Goal: Task Accomplishment & Management: Complete application form

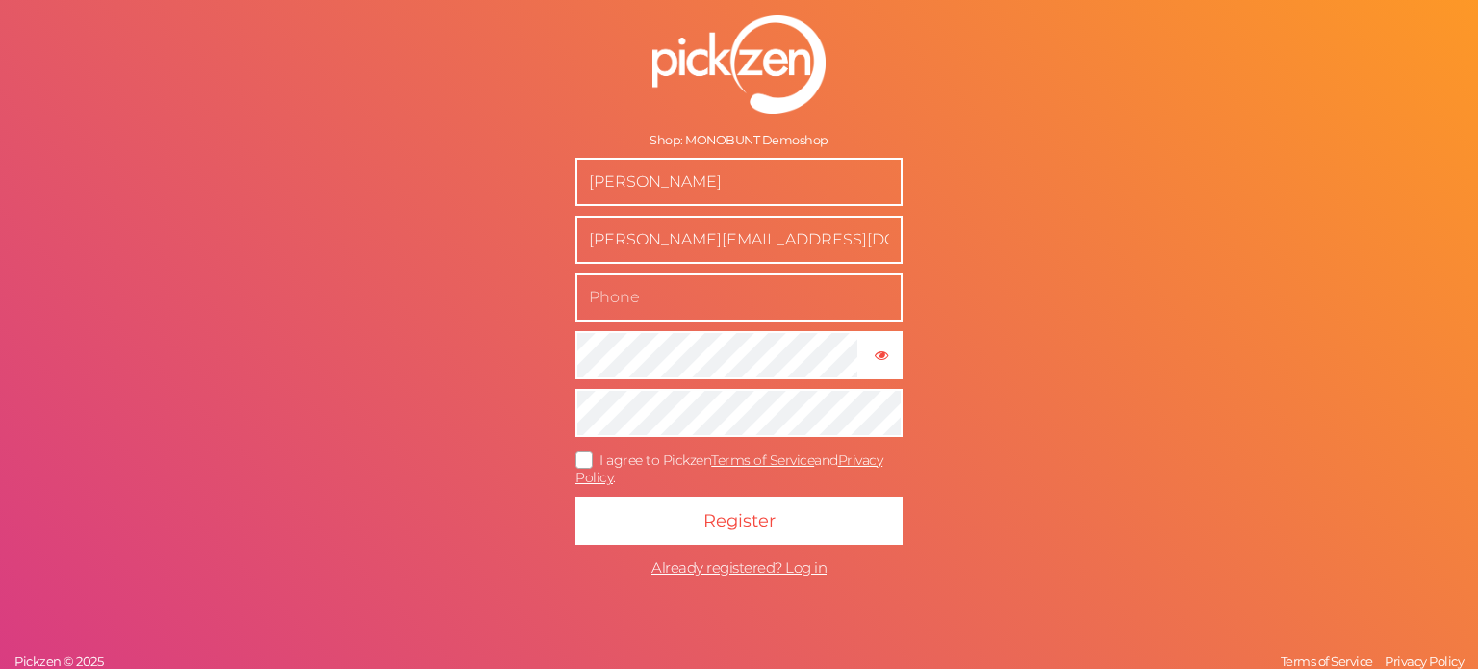
drag, startPoint x: 774, startPoint y: 188, endPoint x: 317, endPoint y: 180, distance: 457.1
click at [319, 178] on div "Shop: MONOBUNT Demoshop Thomas Luschner thomas.luschner@monobunt.at × Show pass…" at bounding box center [739, 334] width 1478 height 669
type input "[EMAIL_ADDRESS][DOMAIN_NAME]"
drag, startPoint x: 877, startPoint y: 175, endPoint x: 234, endPoint y: 148, distance: 644.2
click at [234, 148] on div "Shop: MONOBUNT Demoshop vukasin.radulovic@monobunt.at thomas.luschner@monobunt.…" at bounding box center [739, 334] width 1478 height 669
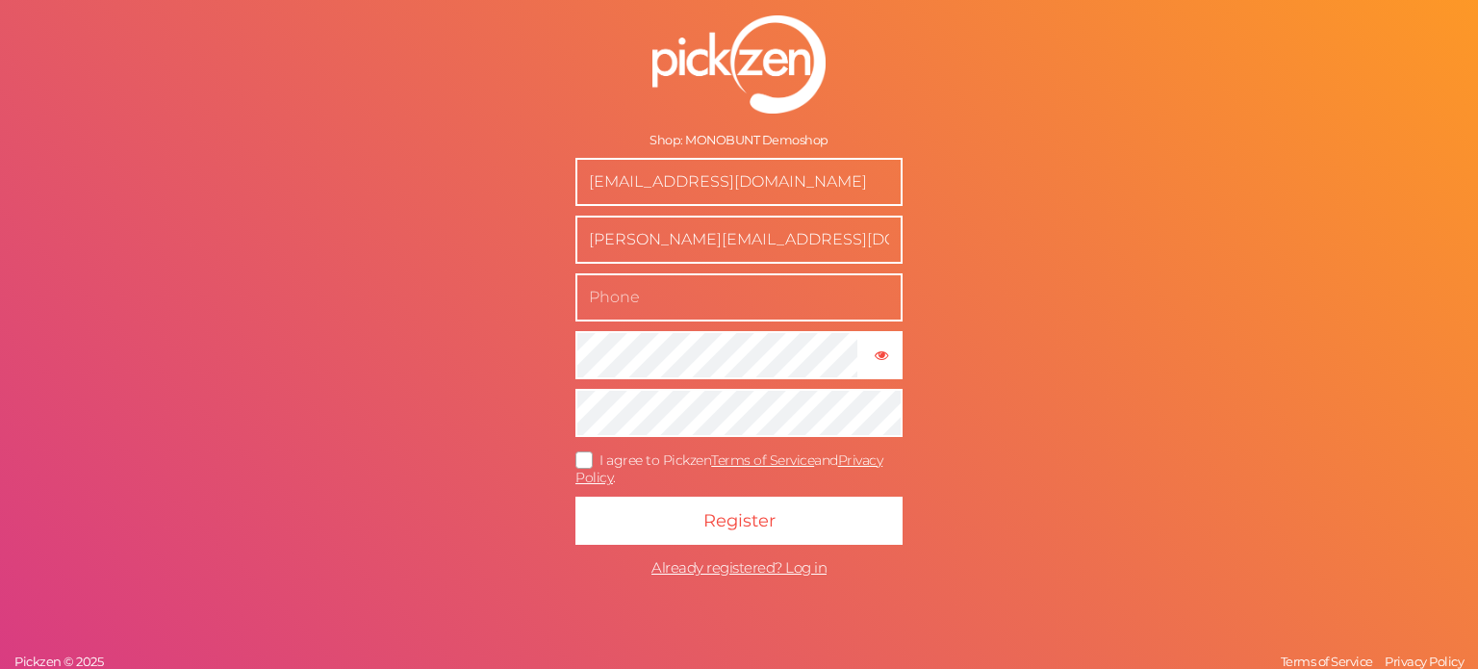
click at [685, 238] on input "thomas.luschner@monobunt.at" at bounding box center [738, 240] width 327 height 48
paste input "[EMAIL_ADDRESS][DOMAIN_NAME]"
paste input "vukasin.radulovic"
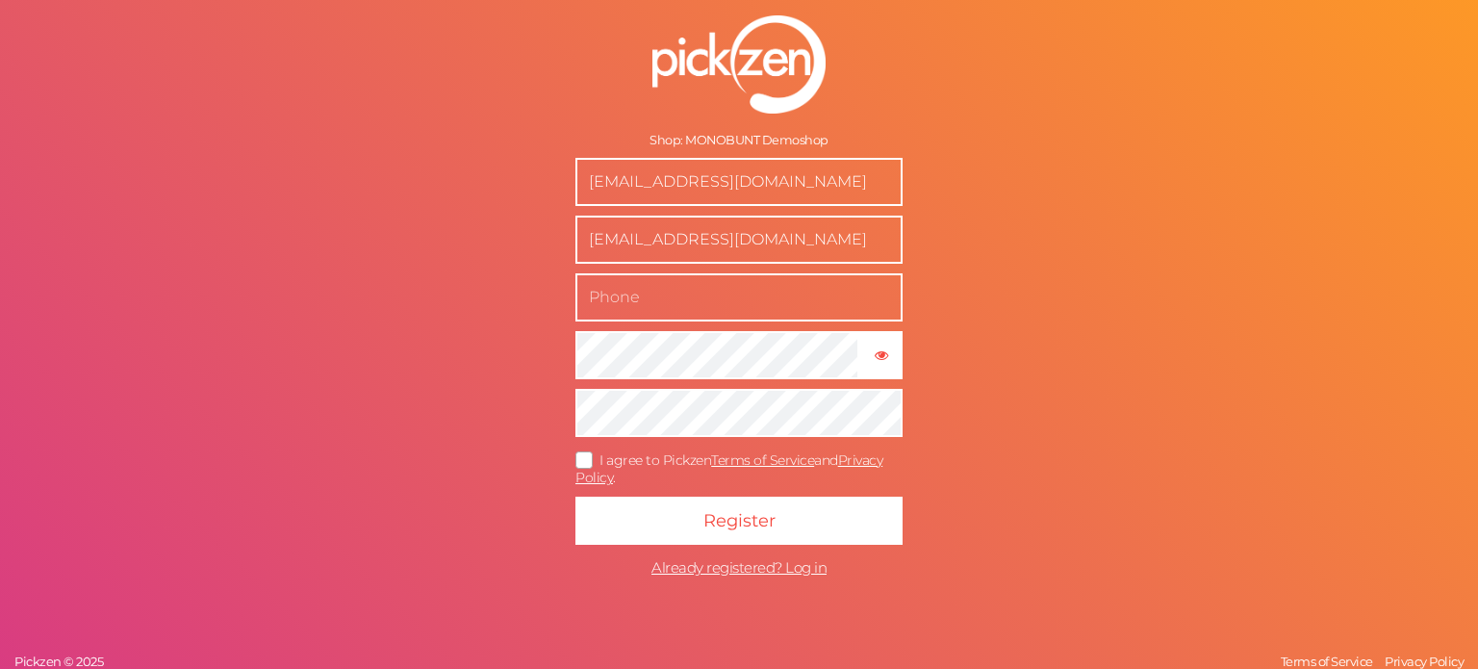
type input "[EMAIL_ADDRESS][DOMAIN_NAME]"
click at [724, 280] on input "text" at bounding box center [738, 297] width 327 height 48
click at [575, 465] on icon at bounding box center [585, 459] width 31 height 11
click at [0, 0] on input "I agree to Pickzen Terms of Service and Privacy Policy ." at bounding box center [0, 0] width 0 height 0
drag, startPoint x: 877, startPoint y: 186, endPoint x: 647, endPoint y: 191, distance: 231.0
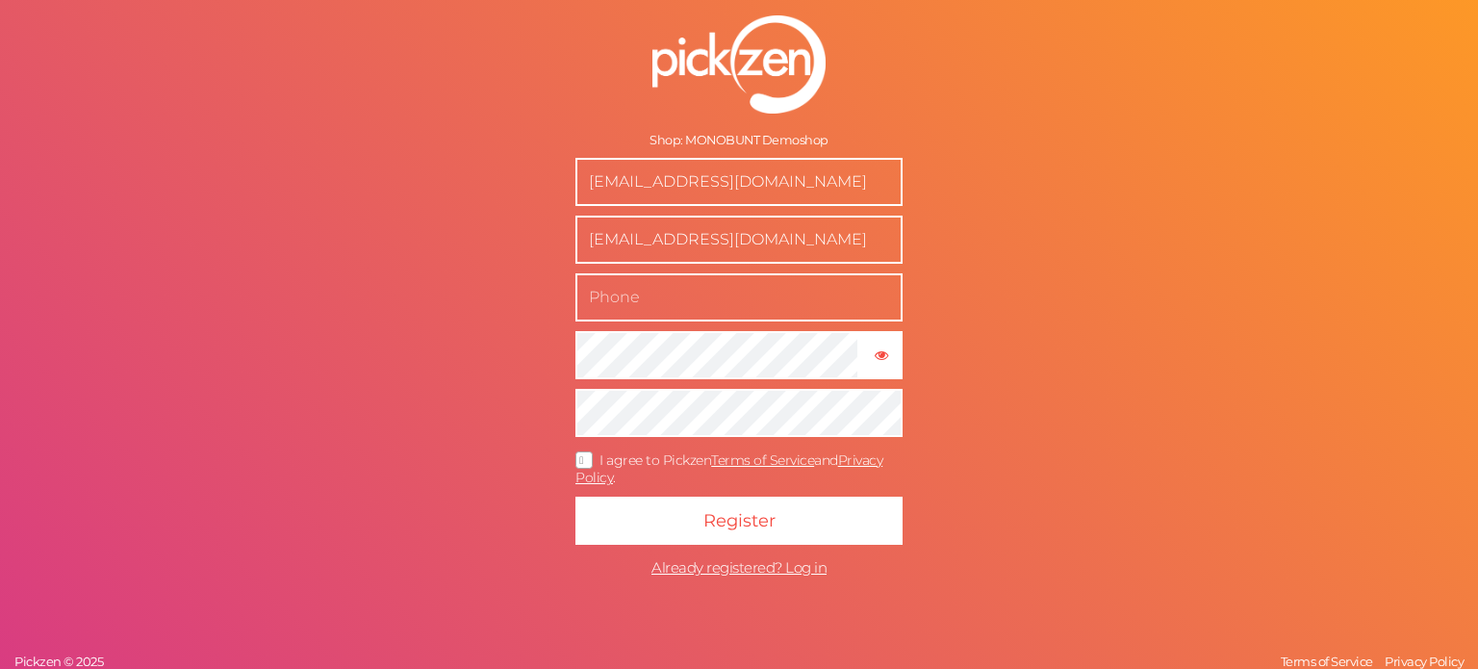
click at [647, 191] on input "[EMAIL_ADDRESS][DOMAIN_NAME]" at bounding box center [738, 182] width 327 height 48
type input "vukasin radulovic"
click at [659, 309] on input "text" at bounding box center [738, 297] width 327 height 48
type input "06602629010"
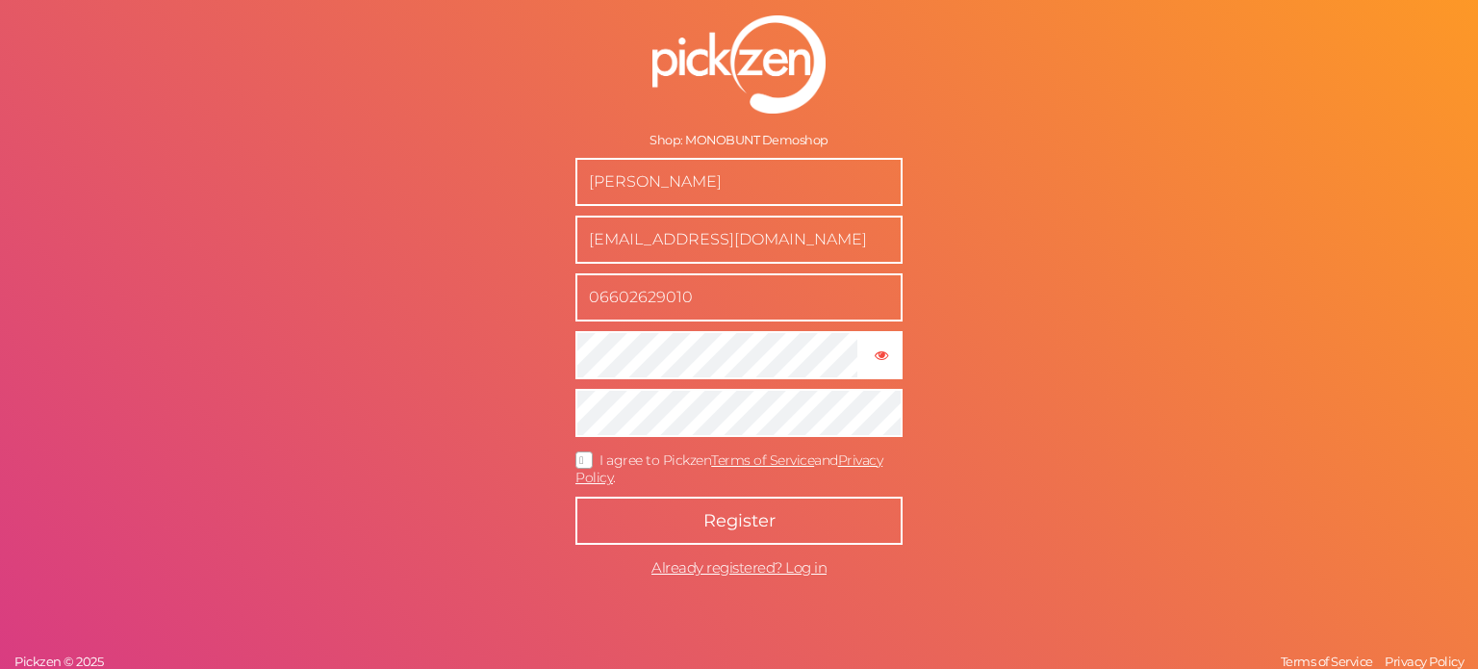
click at [701, 504] on button "Register" at bounding box center [738, 520] width 327 height 48
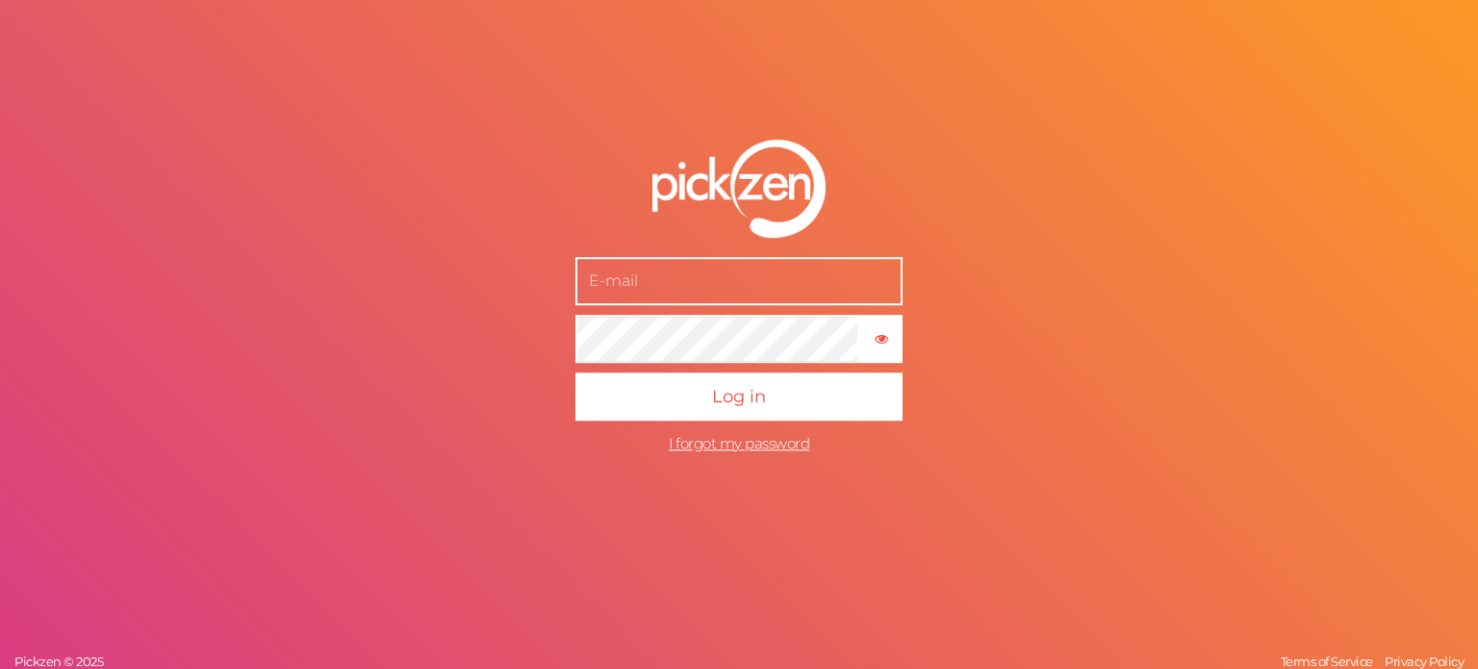
click at [698, 285] on input "text" at bounding box center [738, 281] width 327 height 48
type input "[EMAIL_ADDRESS][DOMAIN_NAME]"
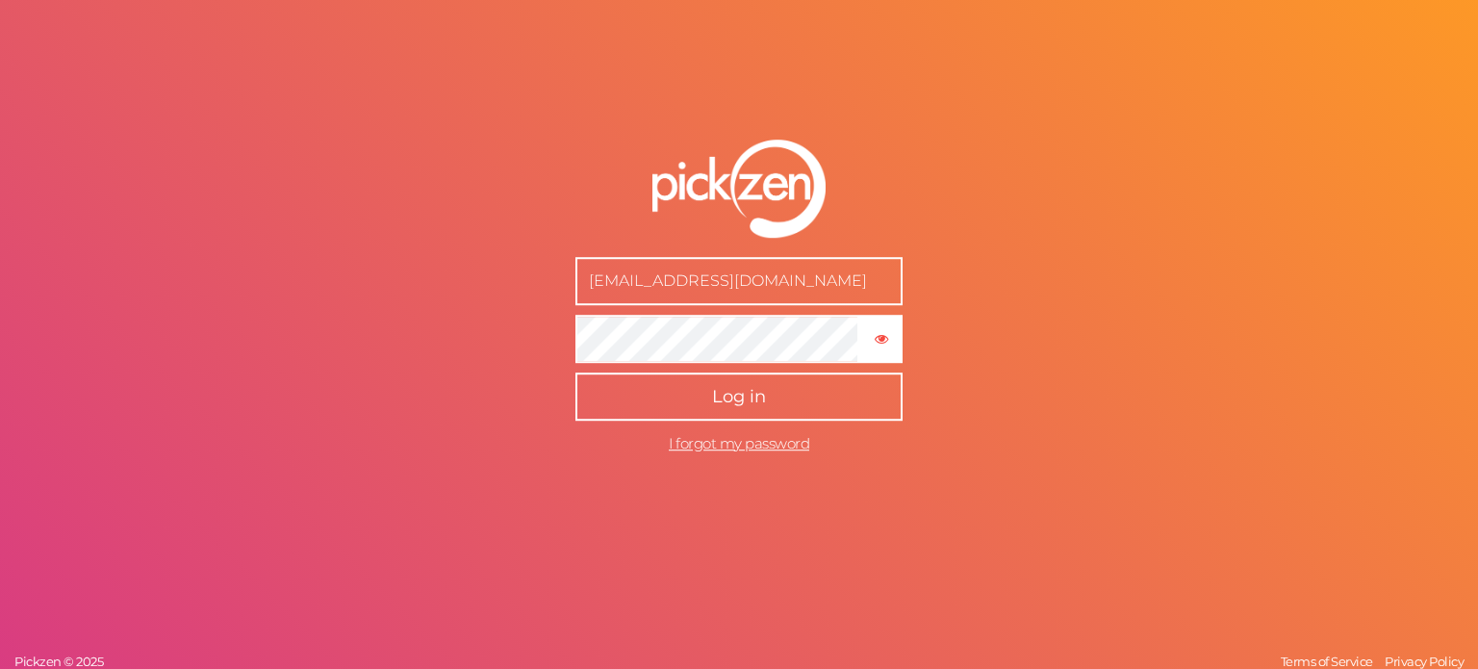
click at [696, 399] on button "Log in" at bounding box center [738, 396] width 327 height 48
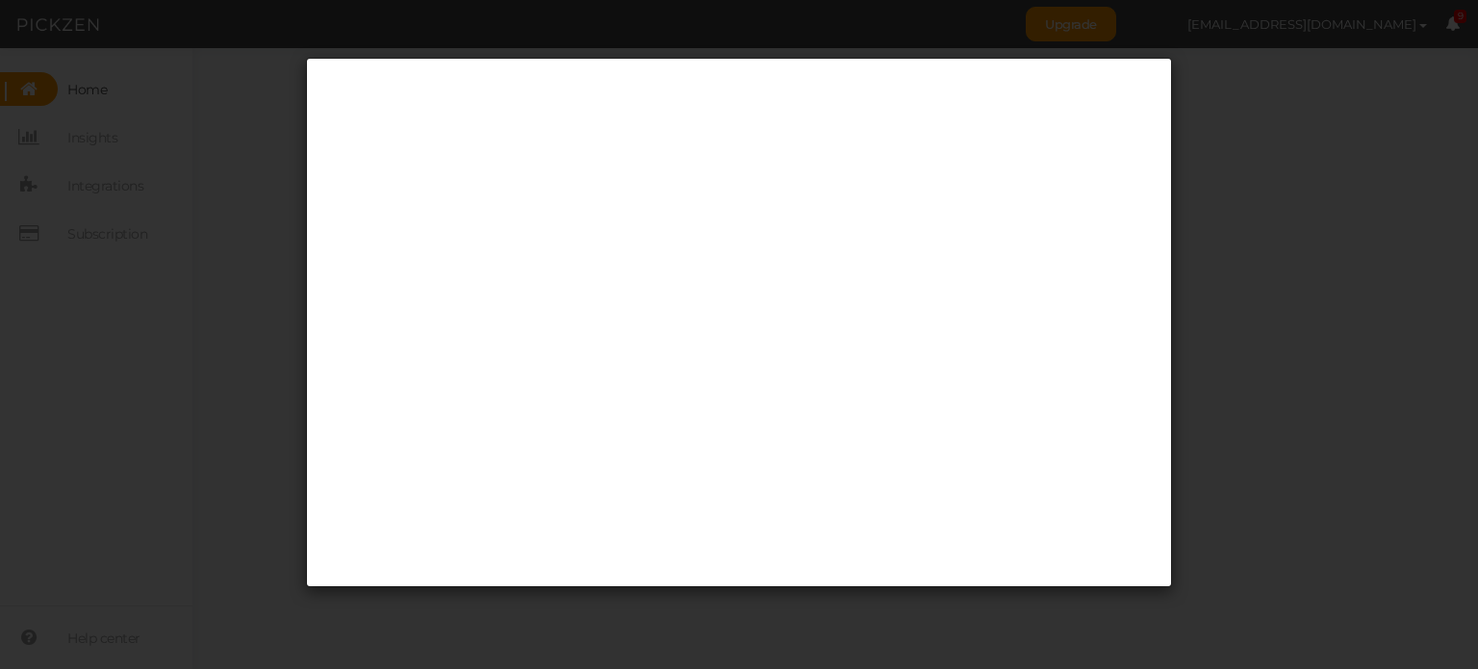
click at [235, 276] on div at bounding box center [739, 334] width 1478 height 669
